Goal: Task Accomplishment & Management: Manage account settings

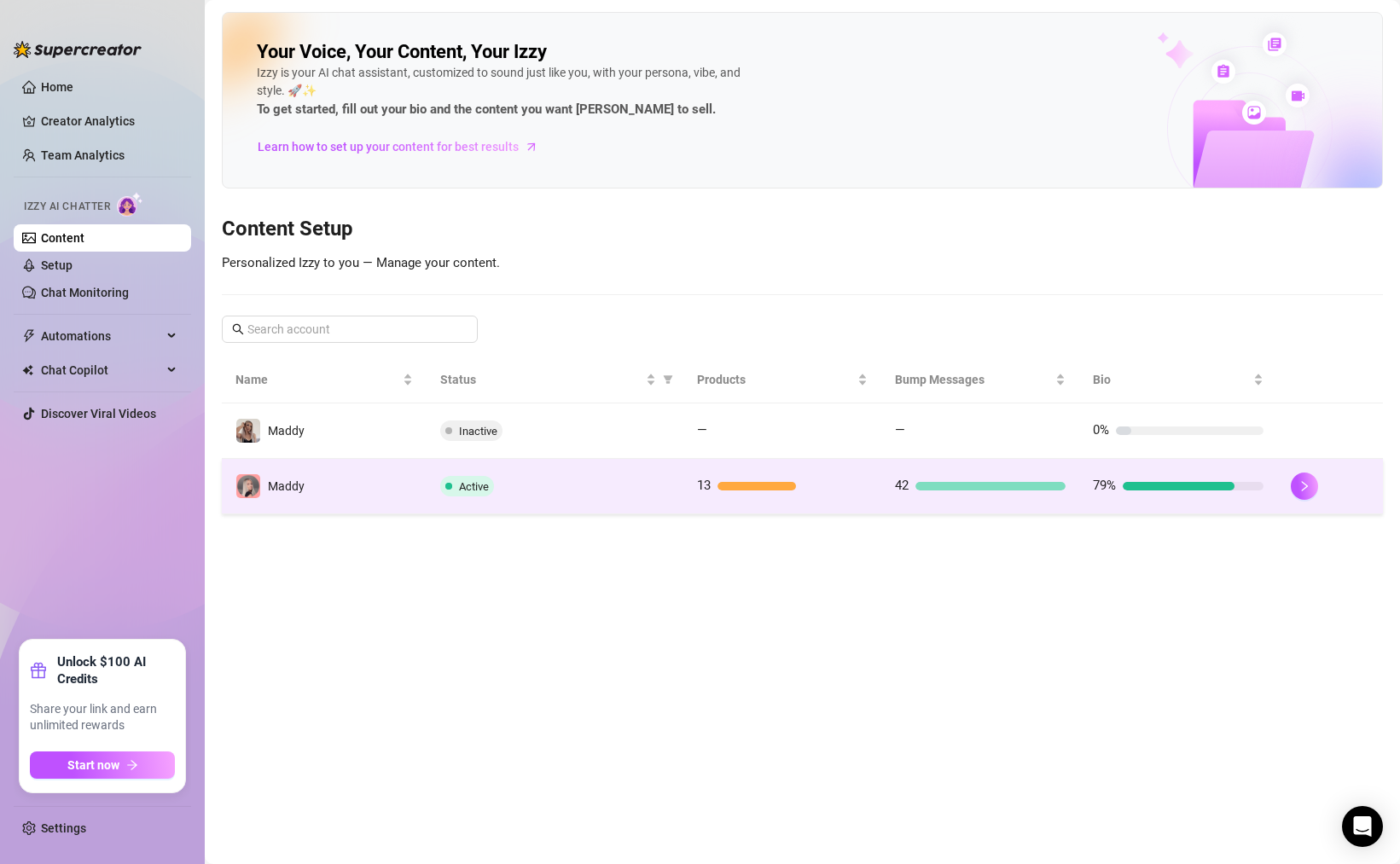
click at [814, 502] on td "13" at bounding box center [782, 486] width 198 height 56
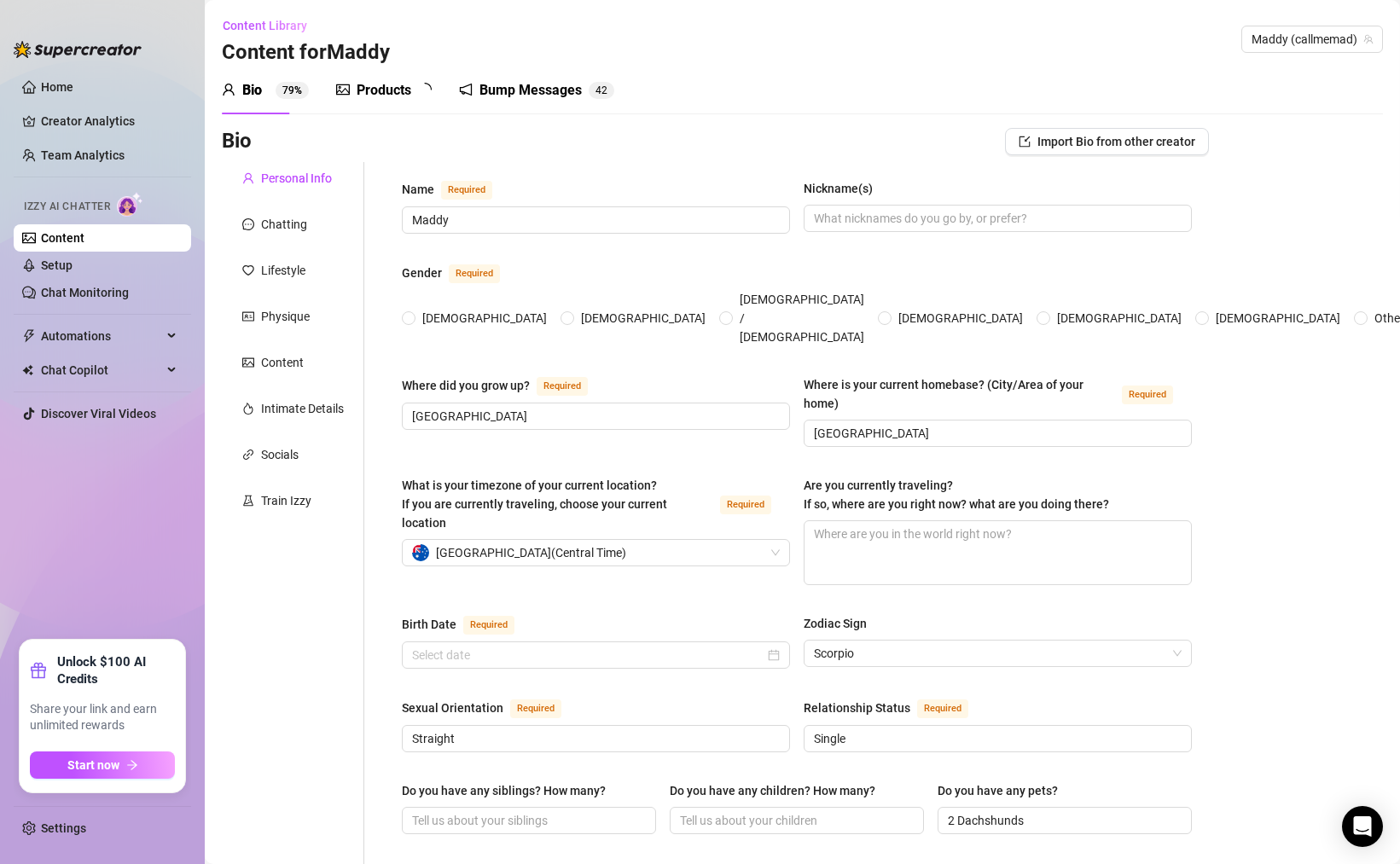
radio input "true"
type input "[DATE]"
click at [317, 226] on div "Chatting" at bounding box center [292, 224] width 143 height 32
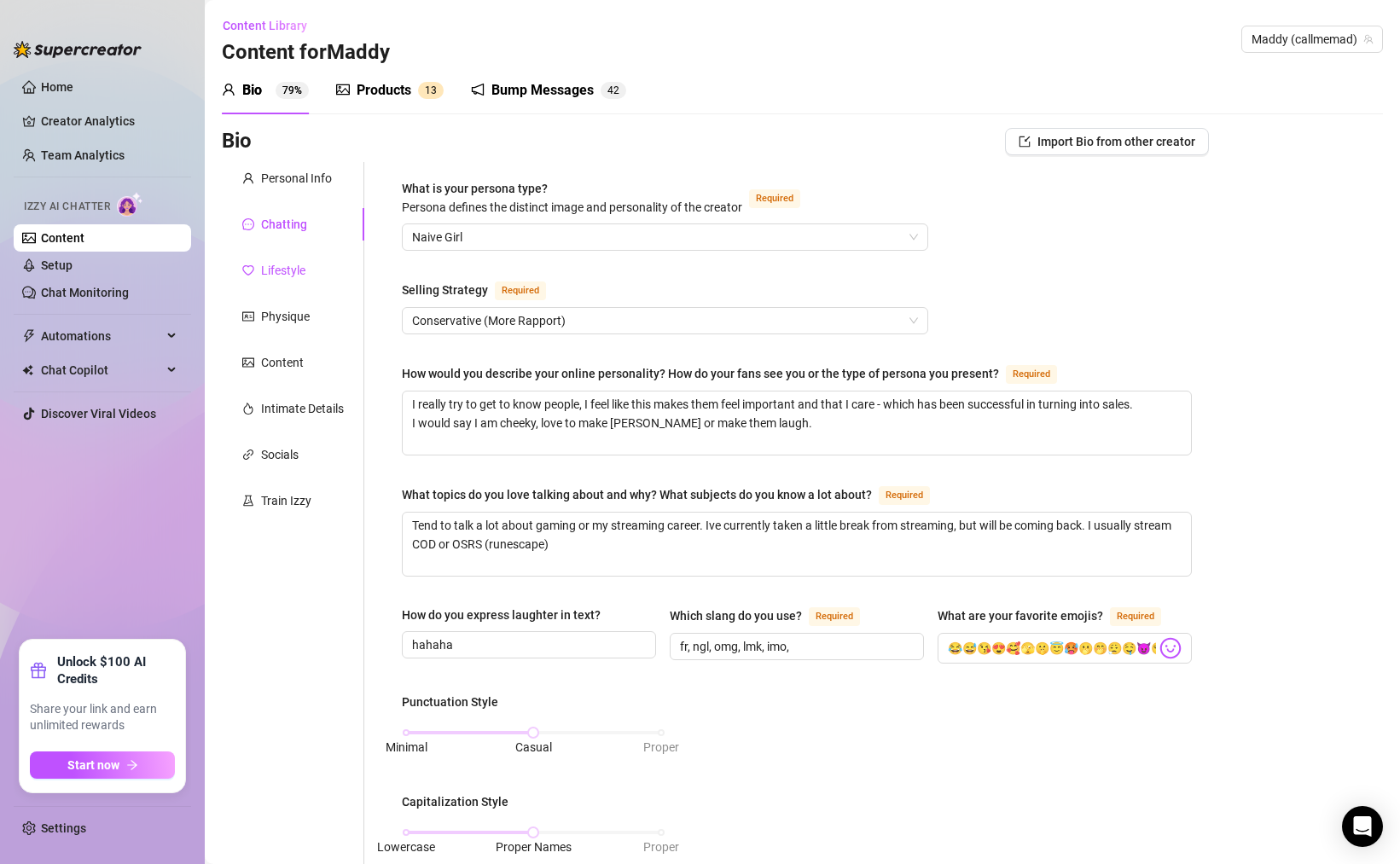
click at [279, 268] on div "Lifestyle" at bounding box center [283, 270] width 44 height 19
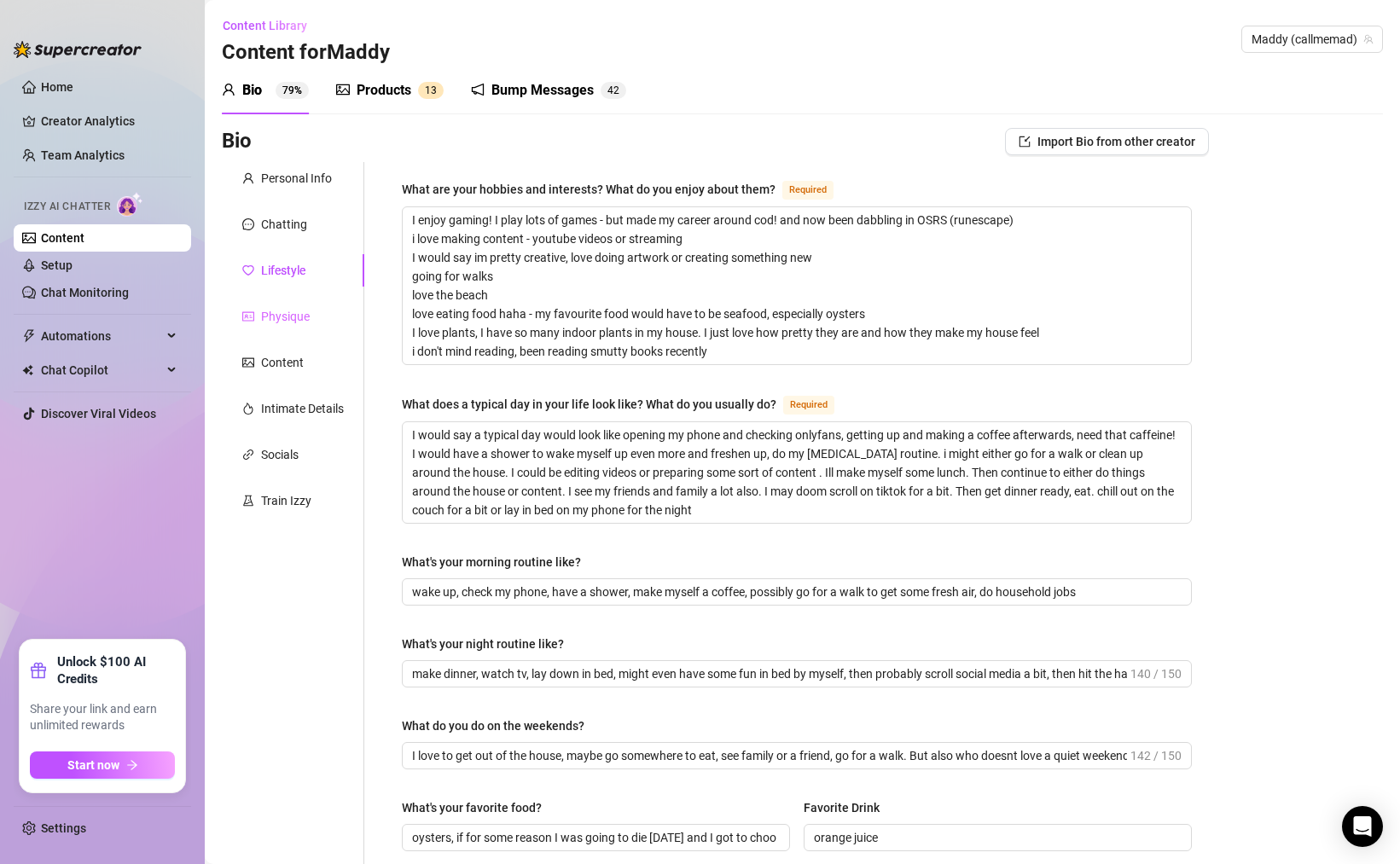
click at [279, 306] on div "Physique" at bounding box center [292, 316] width 143 height 32
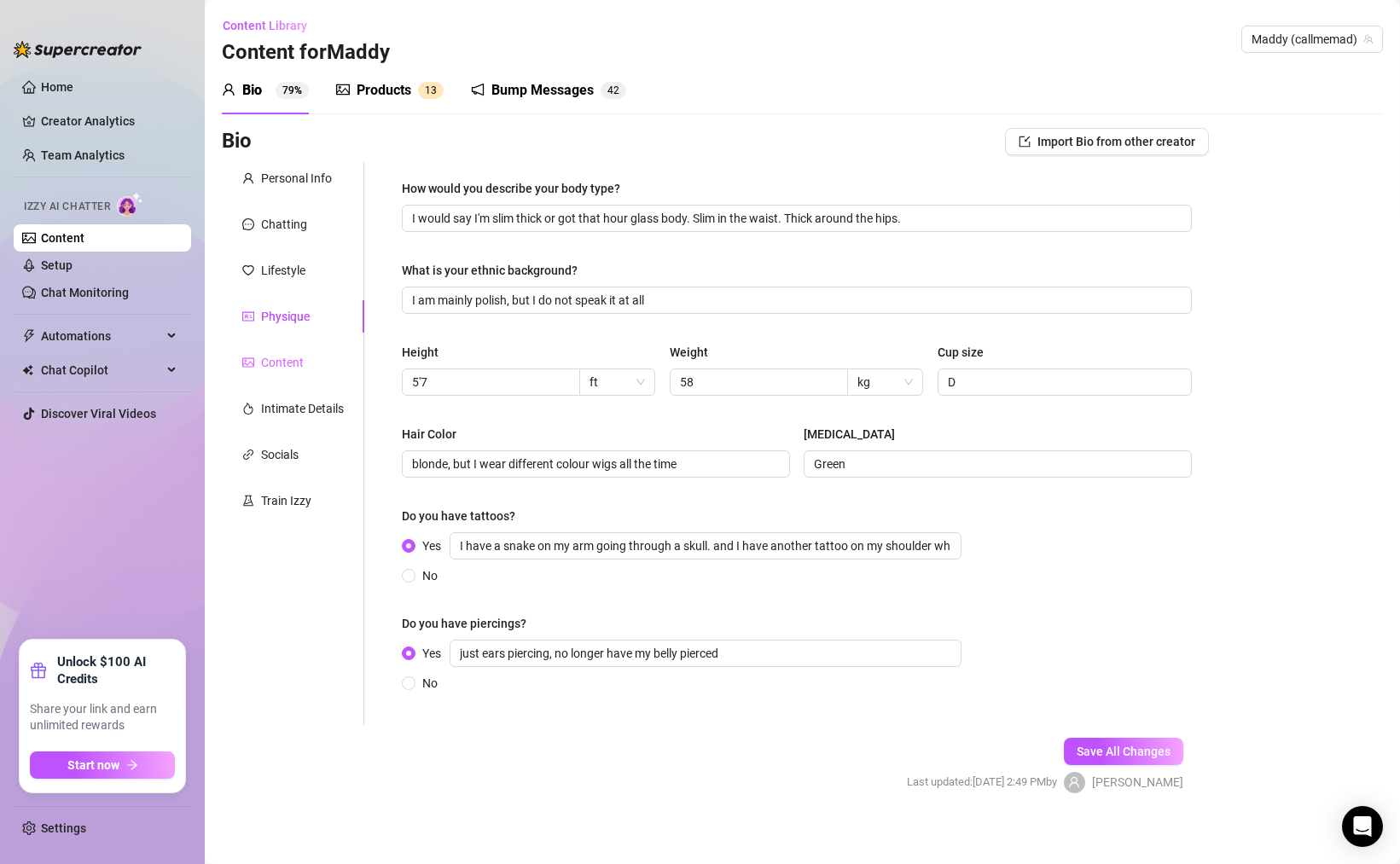
click at [272, 350] on div "Content" at bounding box center [292, 362] width 143 height 32
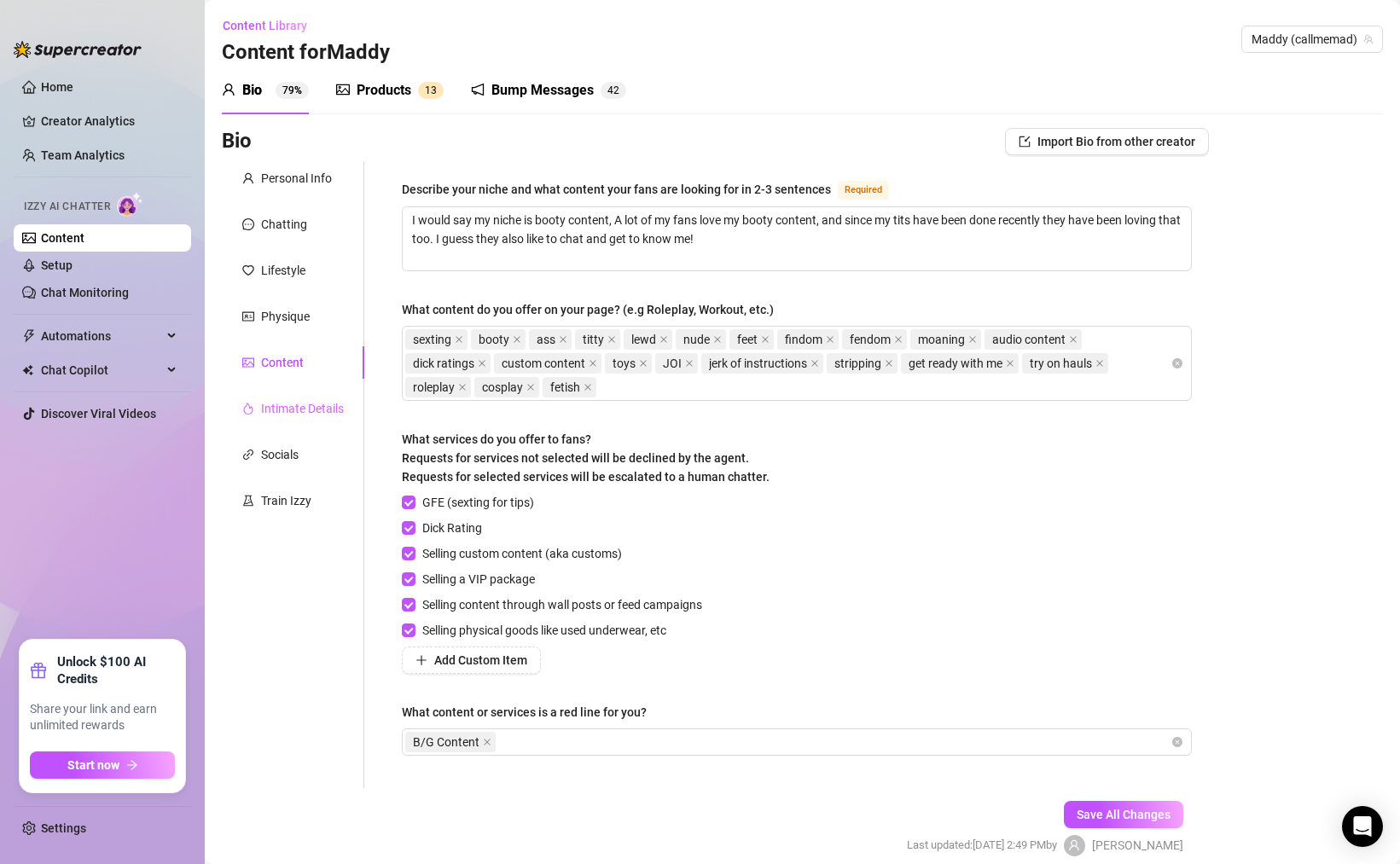
click at [266, 424] on div "Intimate Details" at bounding box center [292, 408] width 143 height 32
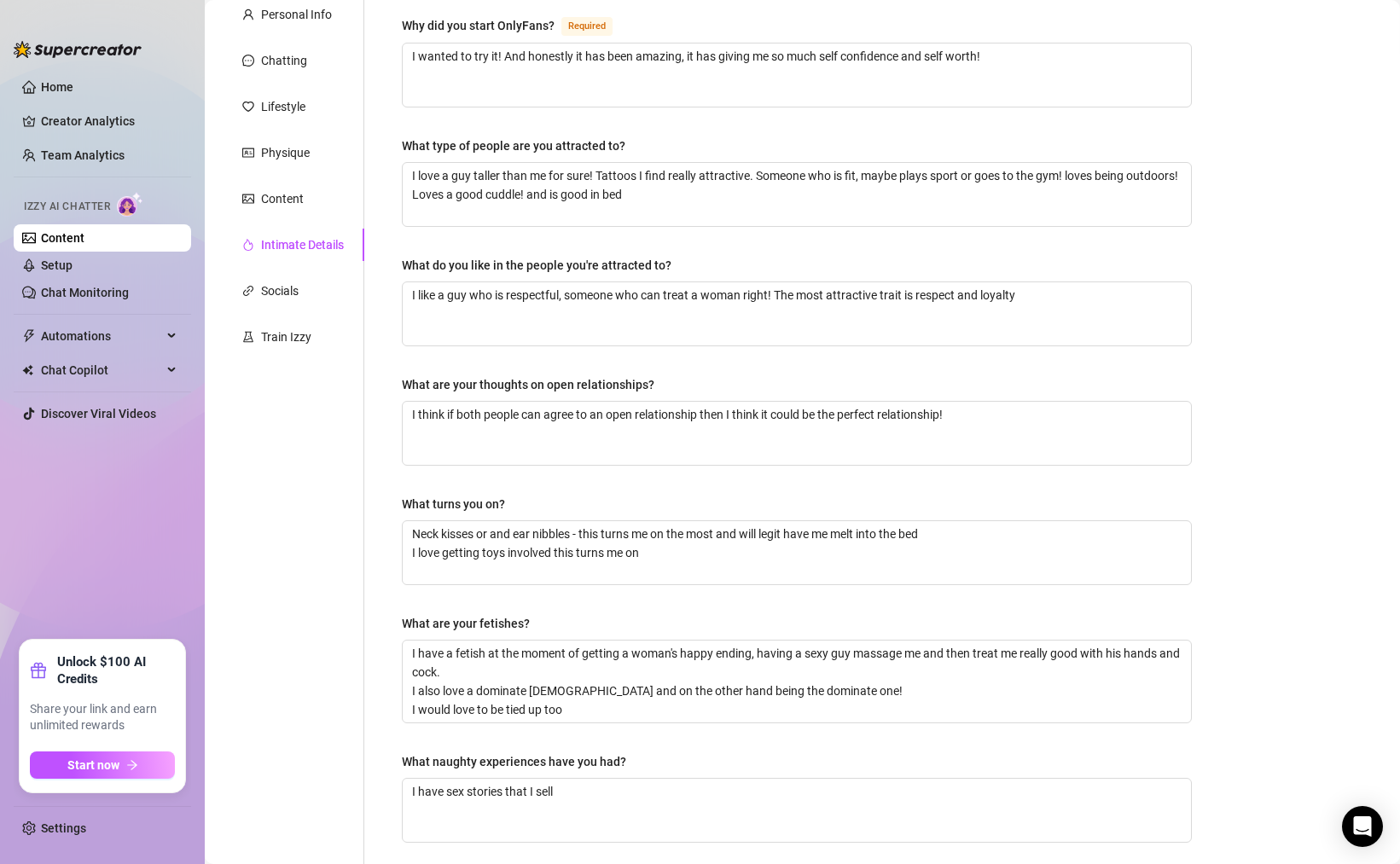
scroll to position [77, 0]
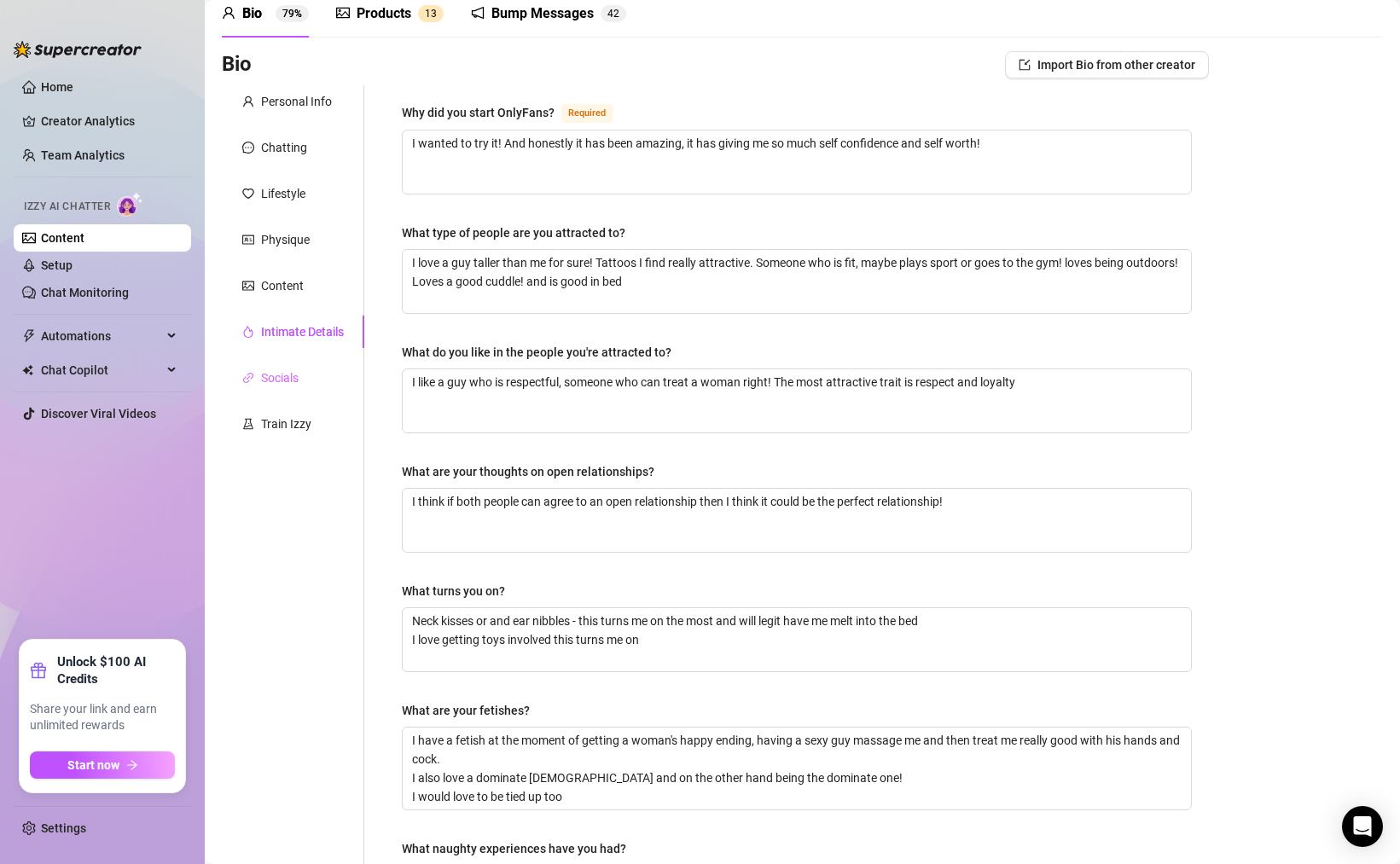
click at [302, 372] on div "Socials" at bounding box center [292, 378] width 143 height 32
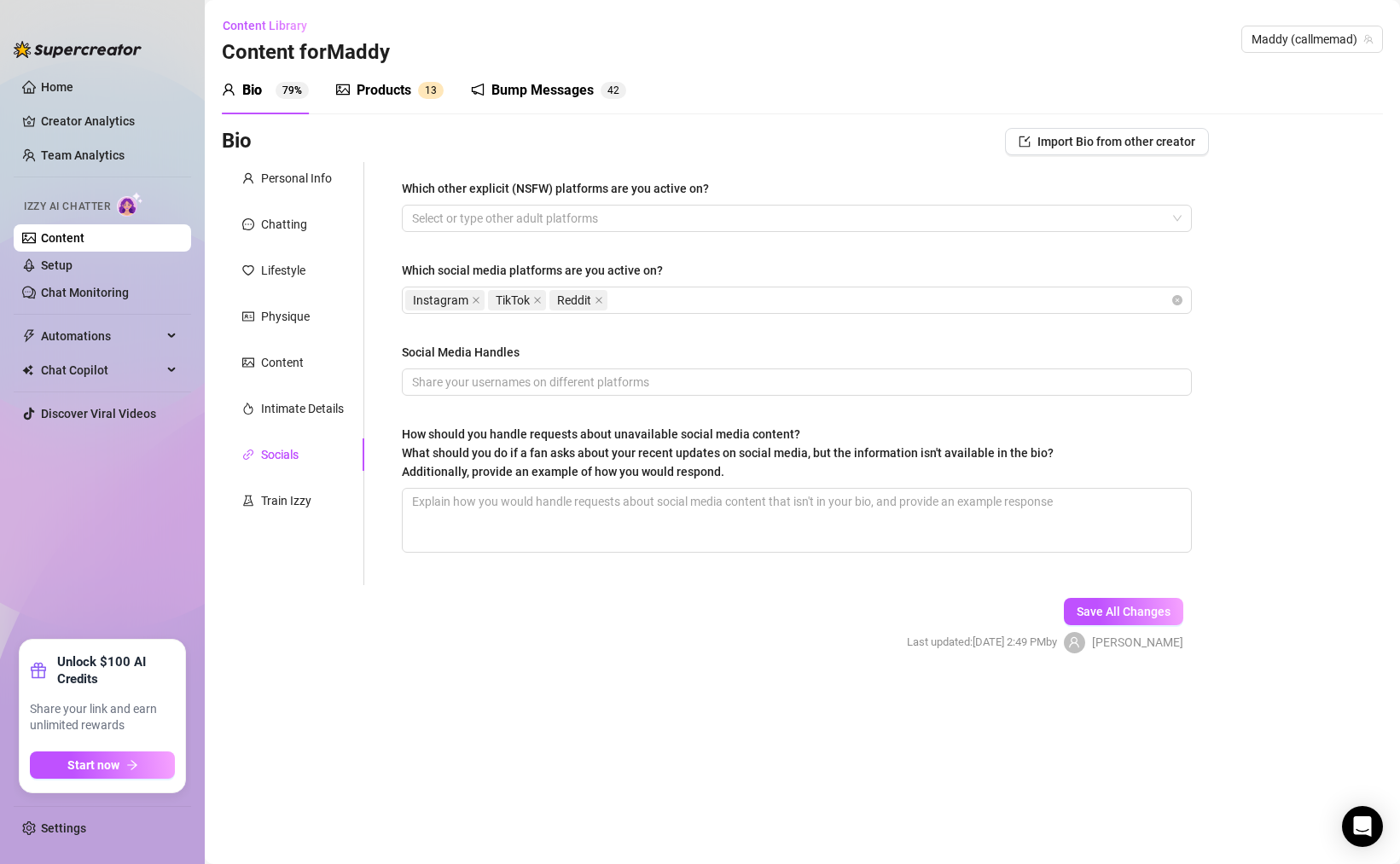
click at [271, 446] on div "Socials" at bounding box center [279, 455] width 38 height 19
click at [272, 505] on div "Train Izzy" at bounding box center [285, 501] width 50 height 19
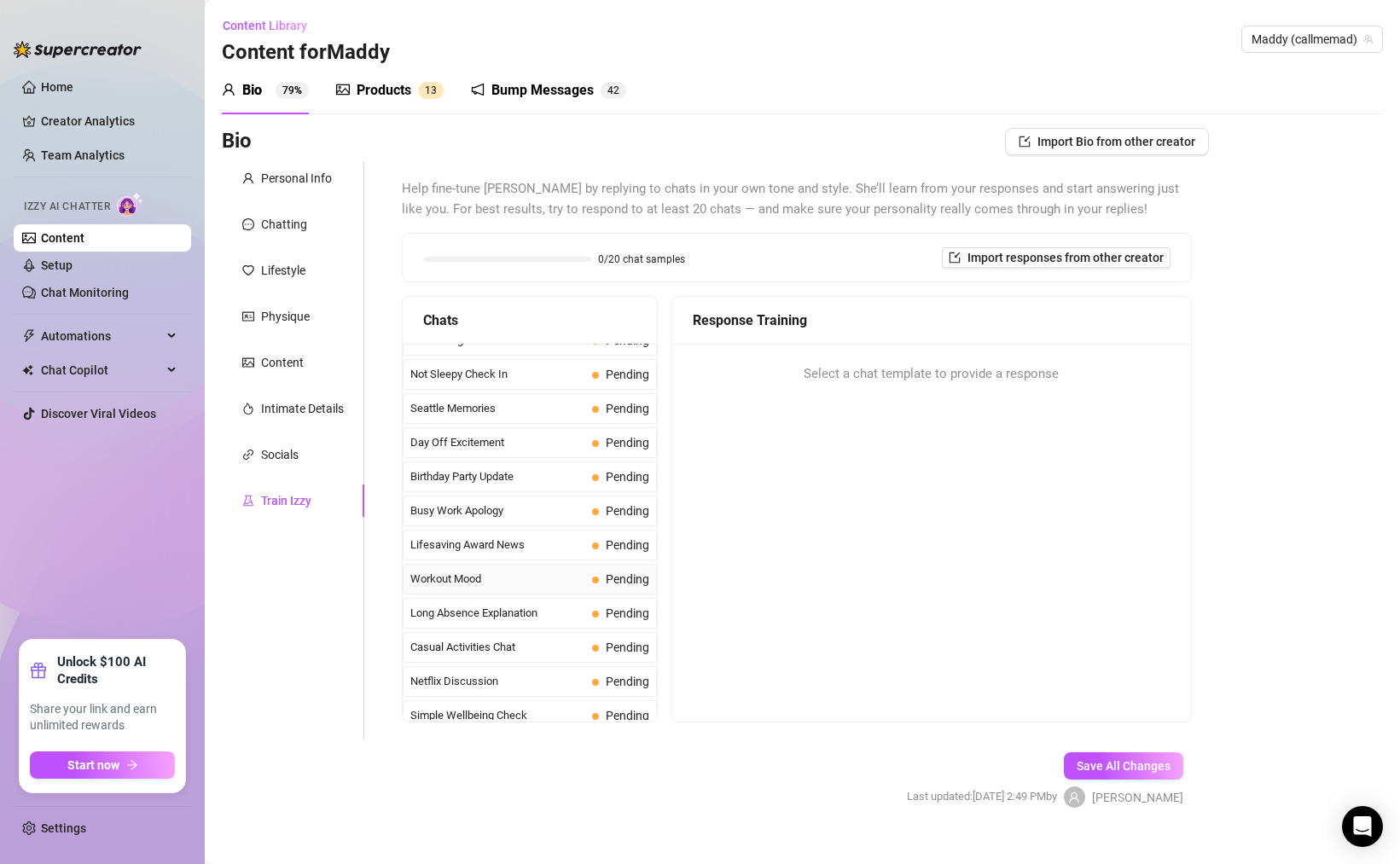
scroll to position [1361, 0]
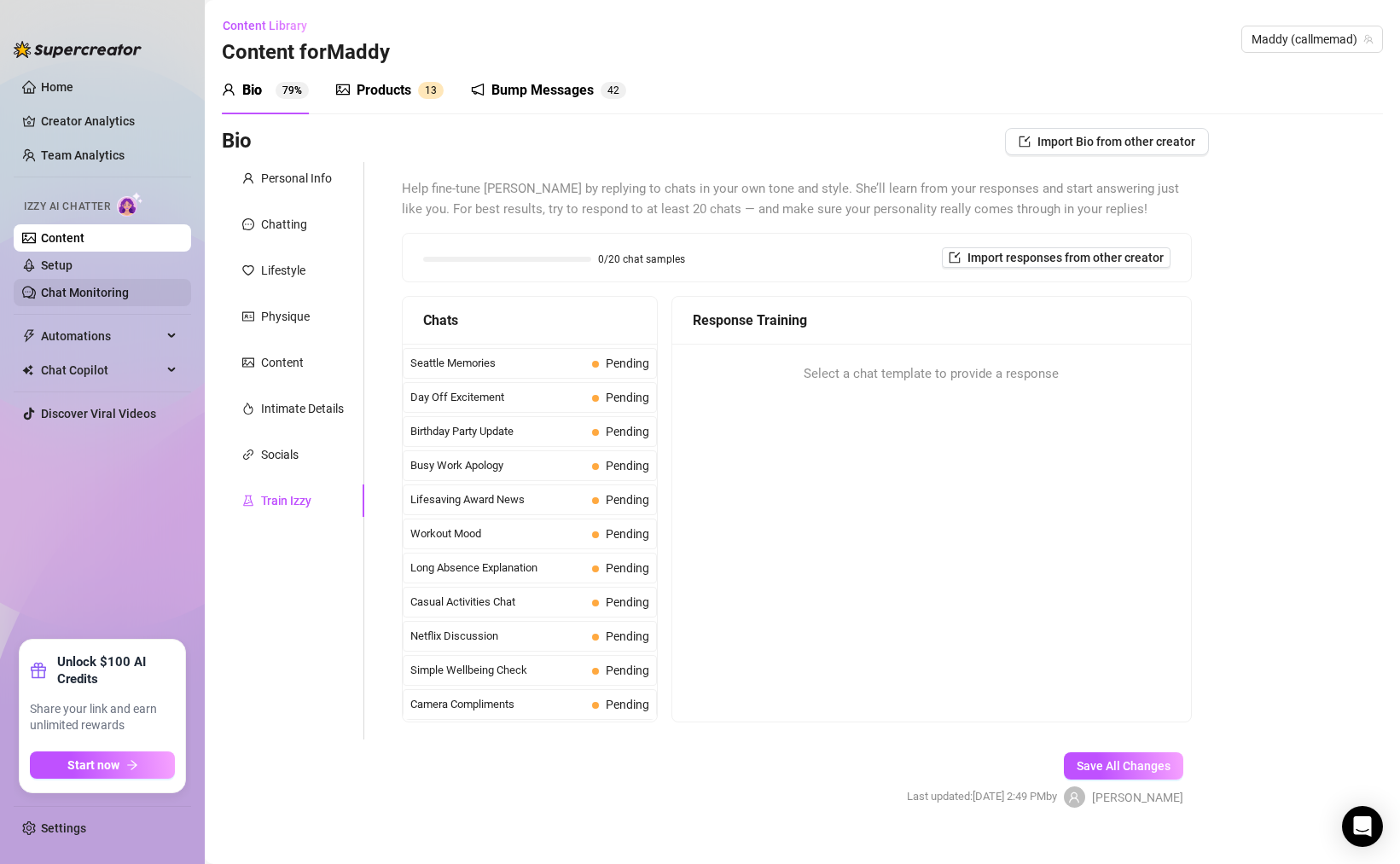
click at [98, 287] on link "Chat Monitoring" at bounding box center [85, 292] width 88 height 14
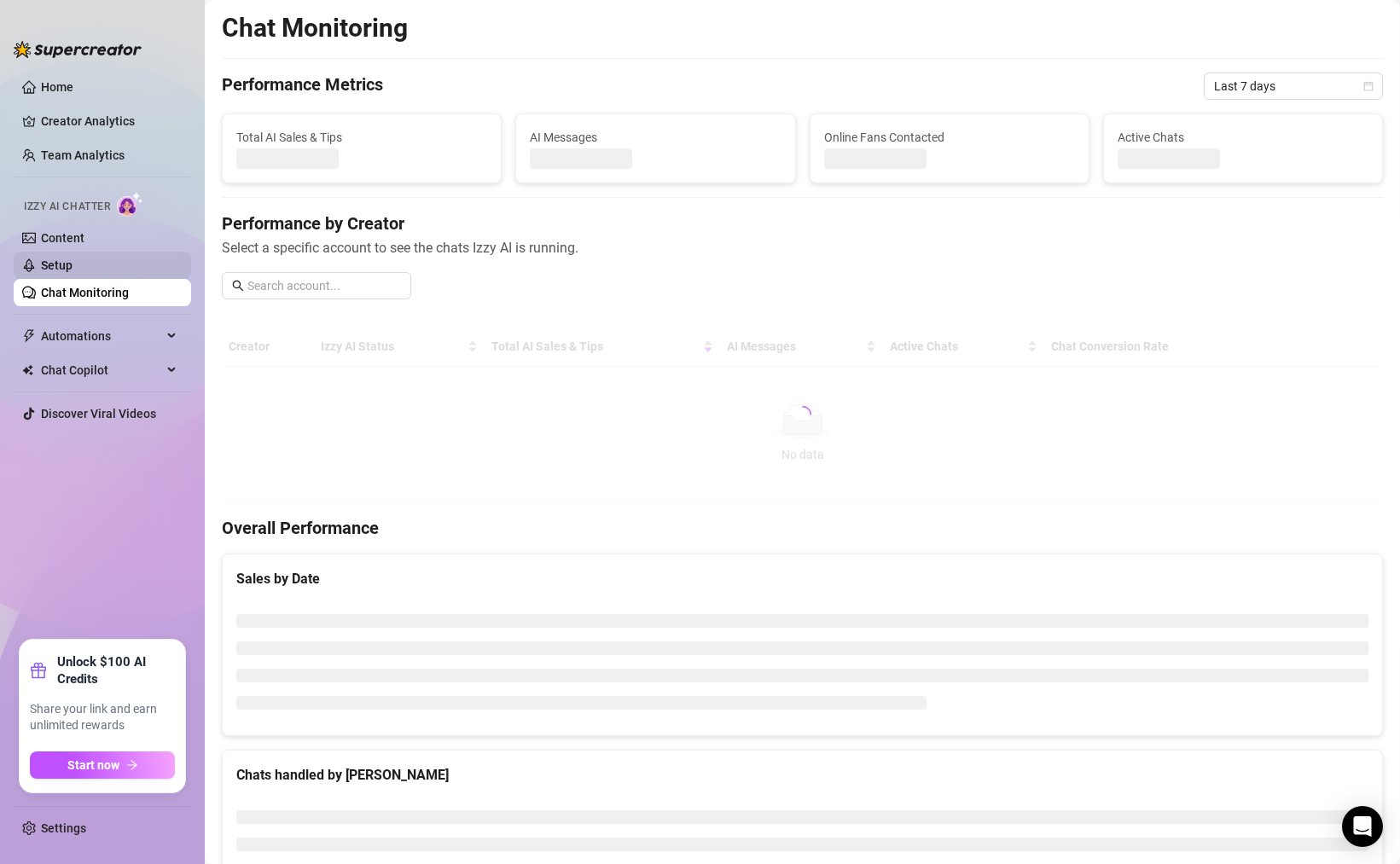
click at [73, 270] on link "Setup" at bounding box center [56, 265] width 32 height 14
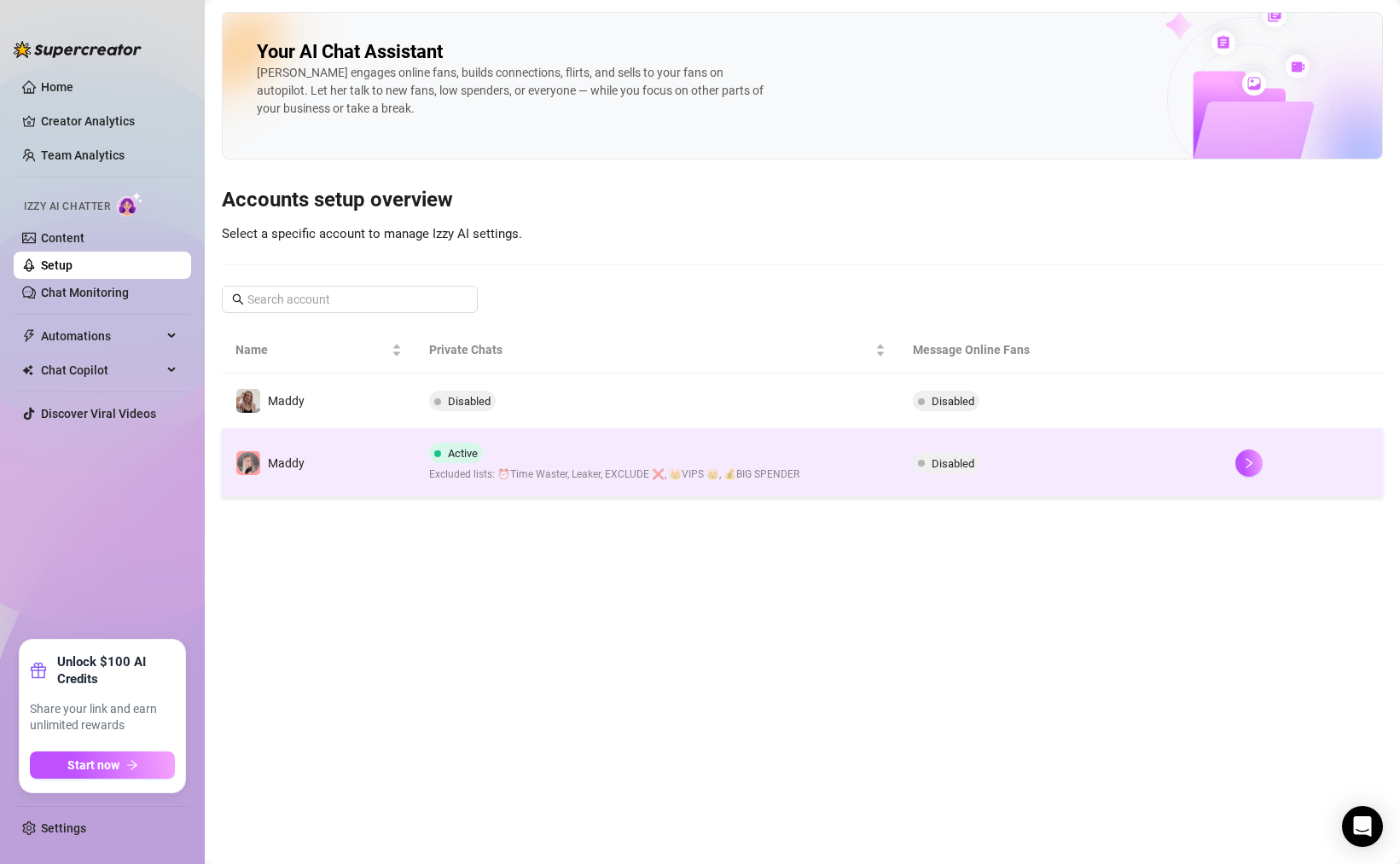
click at [556, 479] on span "Excluded lists: ⏰Time Waster, Leaker, EXCLUDE ❌, 👑VIPS 👑, 💰BIG SPENDER" at bounding box center [614, 474] width 370 height 16
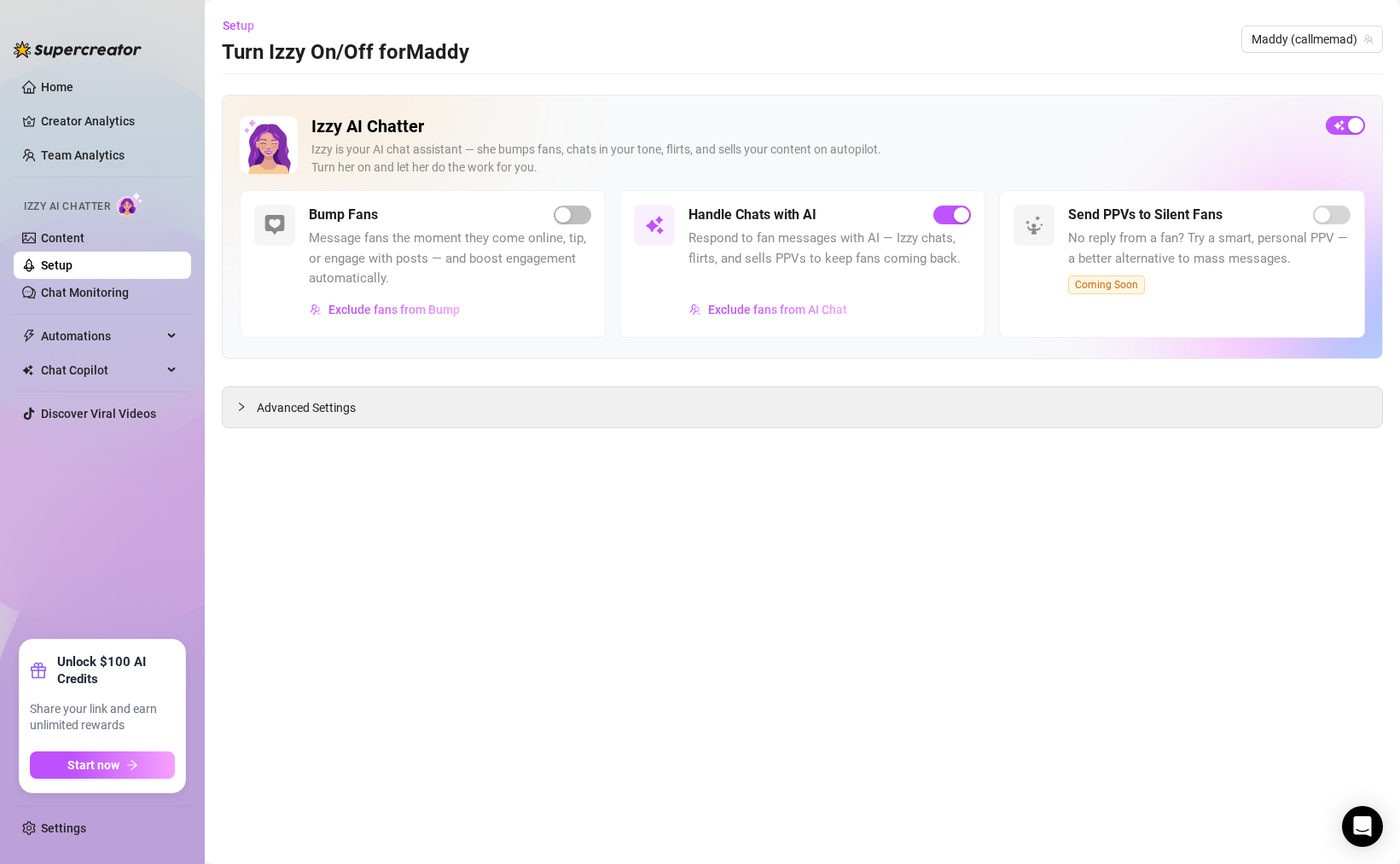
click at [69, 258] on link "Setup" at bounding box center [56, 265] width 32 height 14
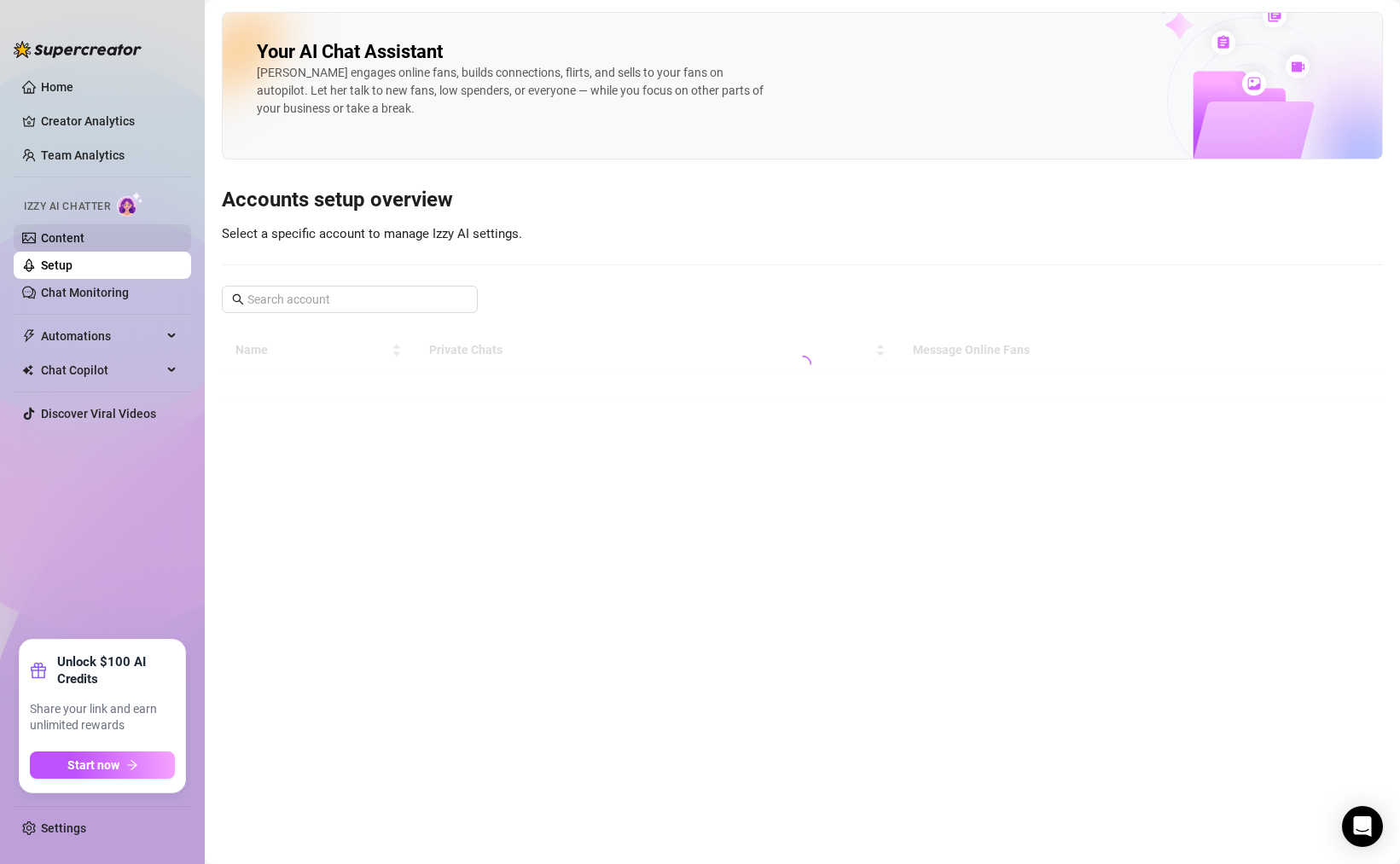
click at [73, 244] on link "Content" at bounding box center [62, 238] width 44 height 14
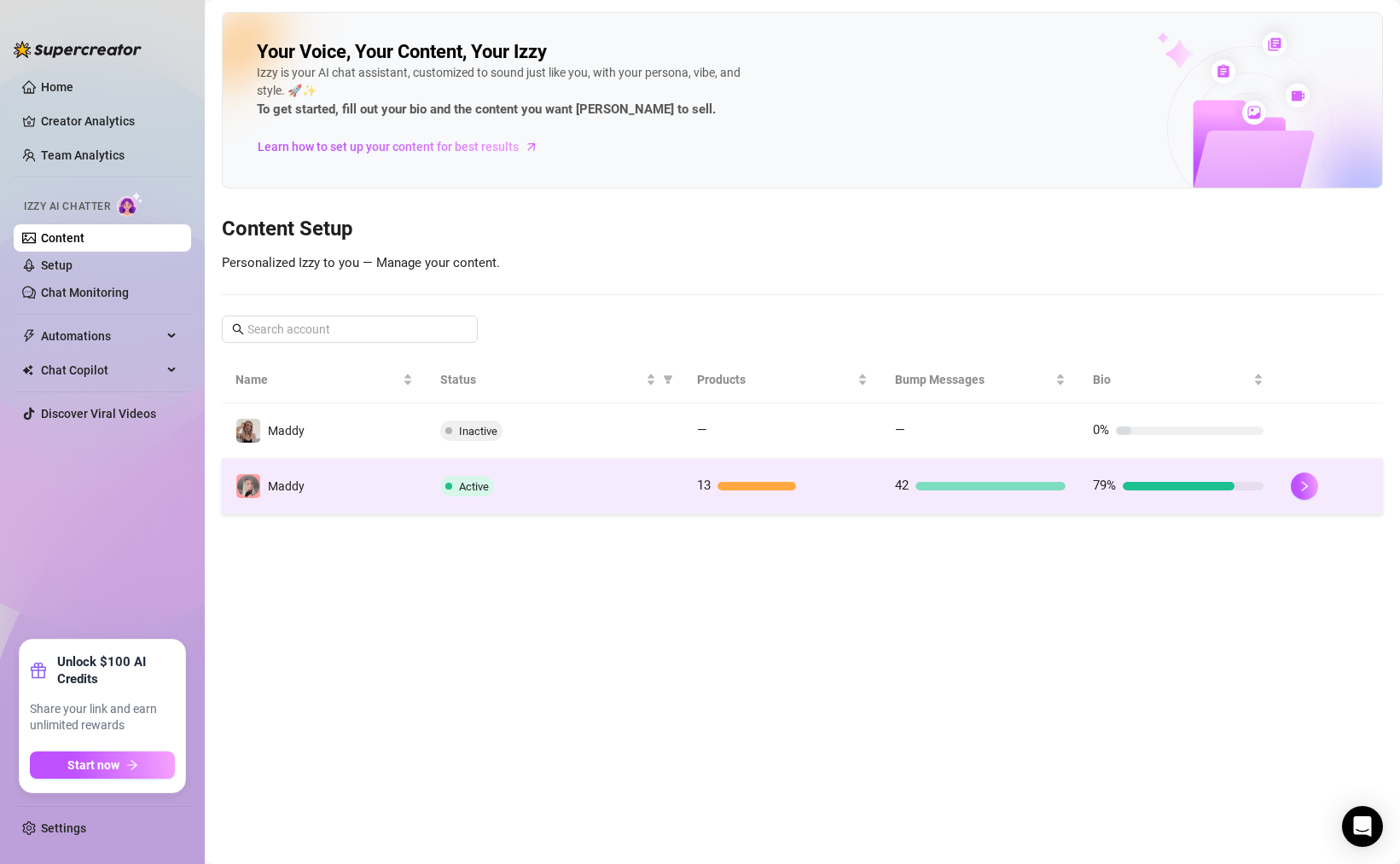
click at [650, 500] on td "Active" at bounding box center [555, 486] width 256 height 56
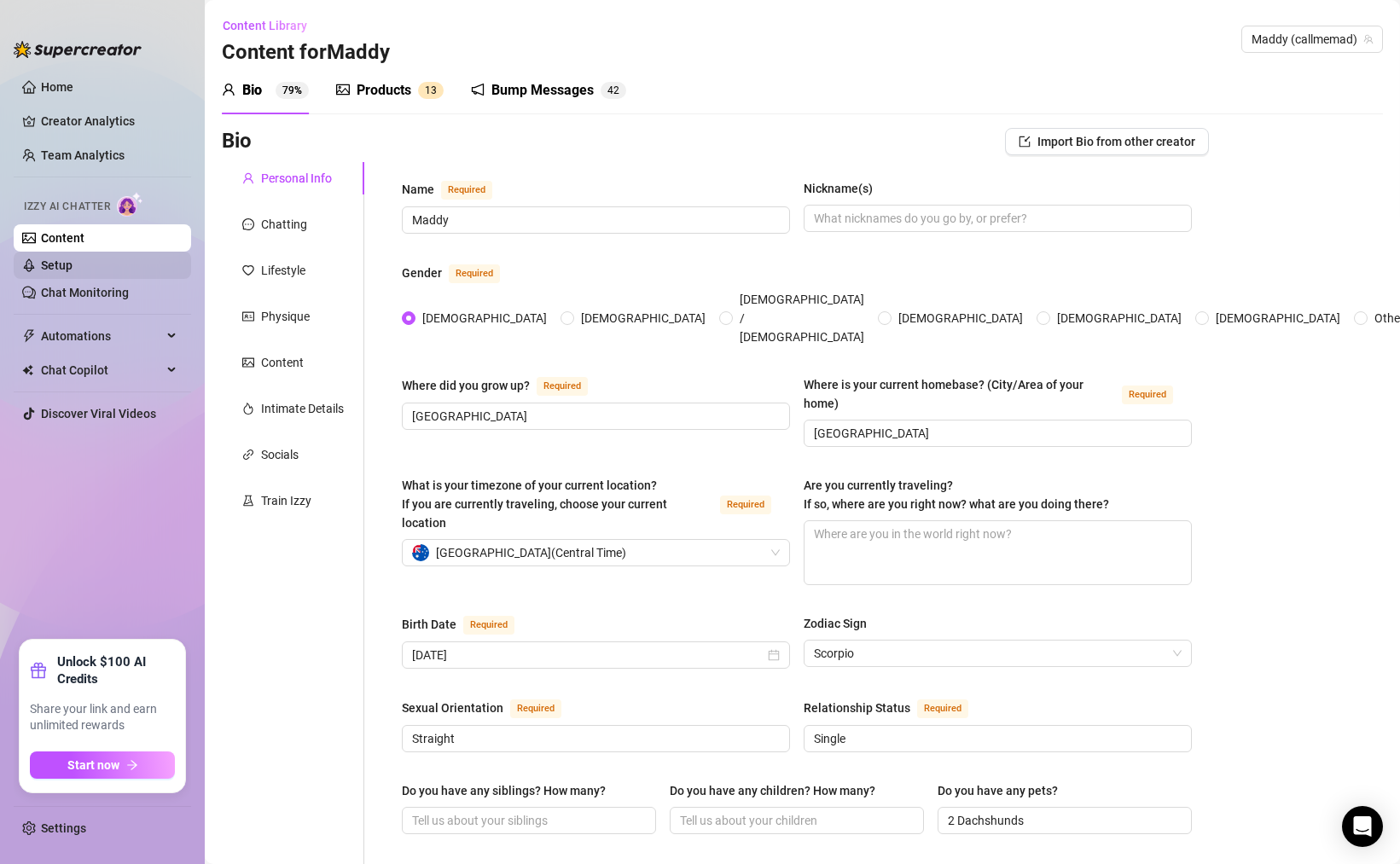
click at [73, 259] on link "Setup" at bounding box center [56, 265] width 32 height 14
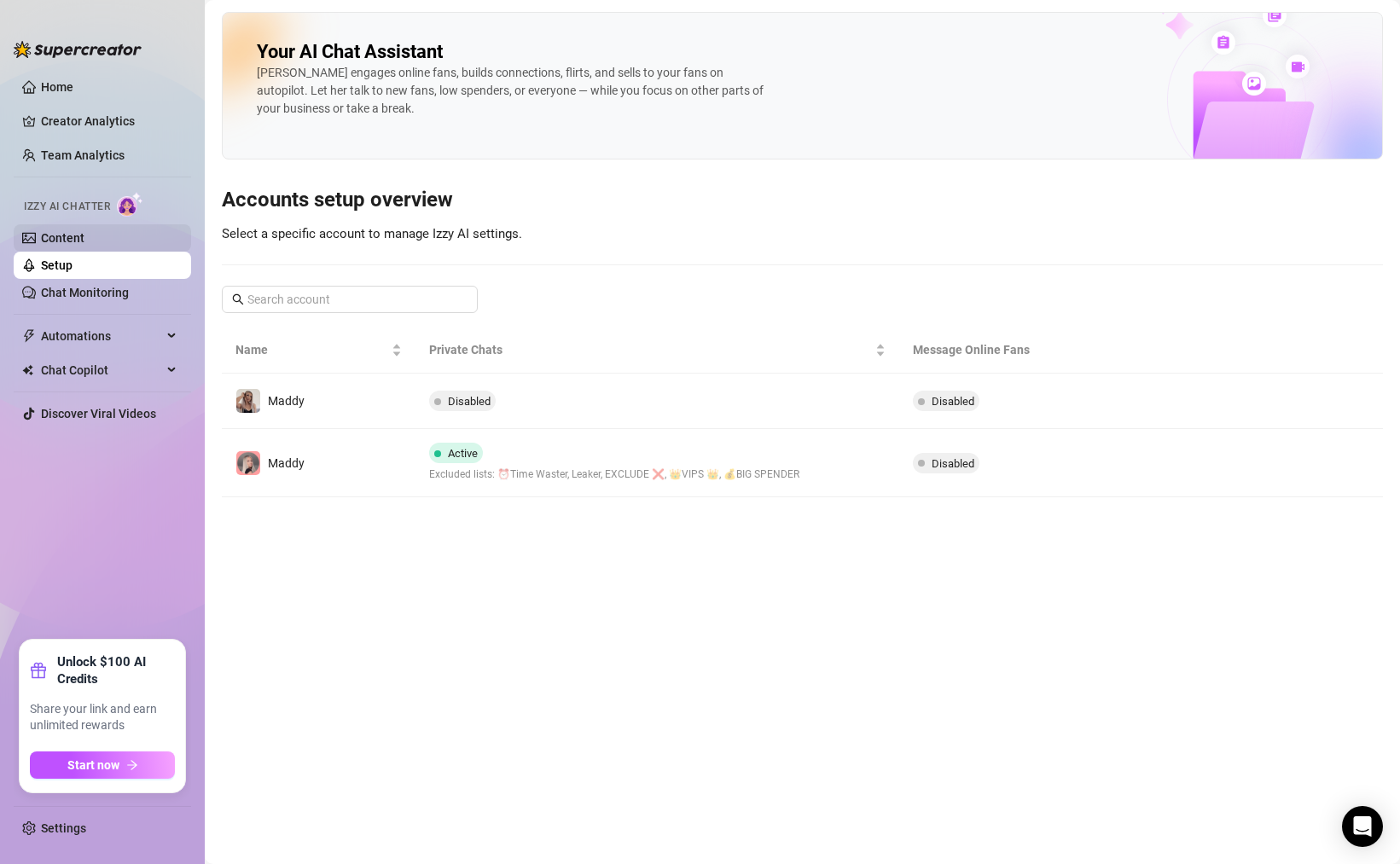
click at [85, 244] on link "Content" at bounding box center [62, 238] width 44 height 14
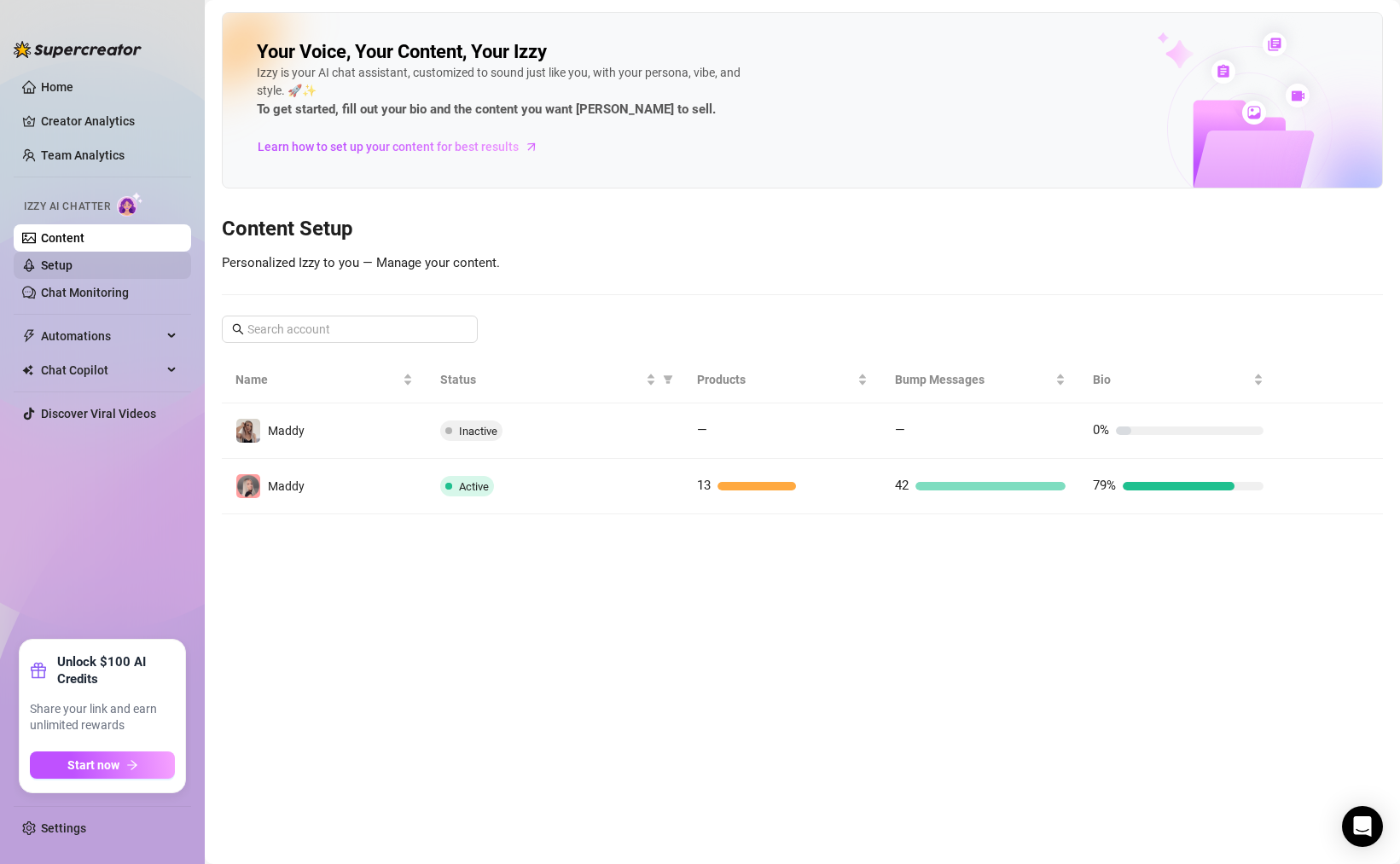
click at [73, 262] on link "Setup" at bounding box center [56, 265] width 32 height 14
